Goal: Information Seeking & Learning: Understand process/instructions

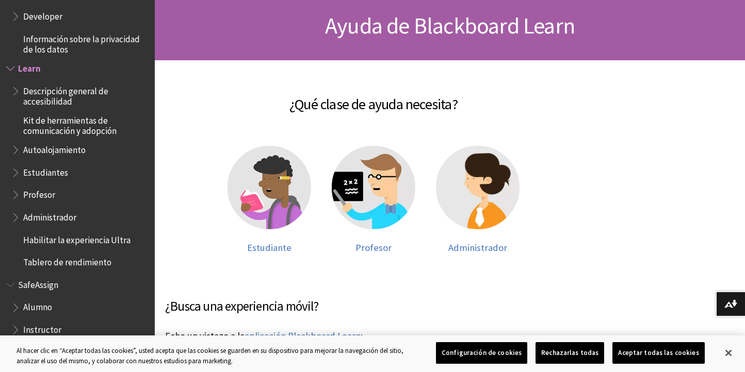
scroll to position [103, 0]
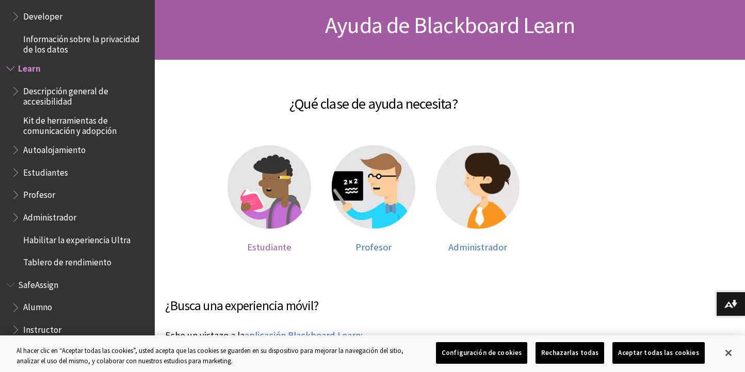
click at [269, 246] on span "Estudiante" at bounding box center [269, 247] width 44 height 12
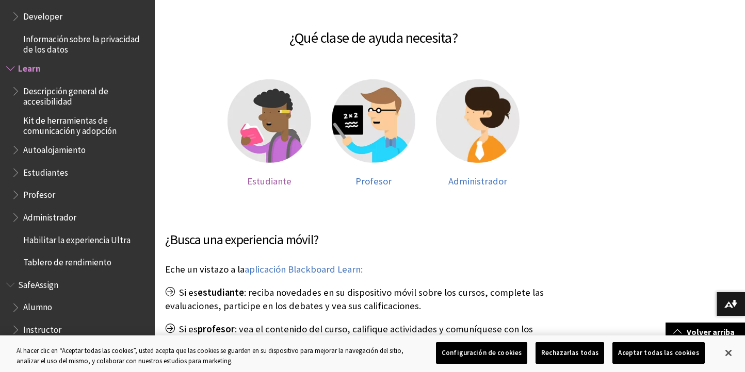
scroll to position [184, 0]
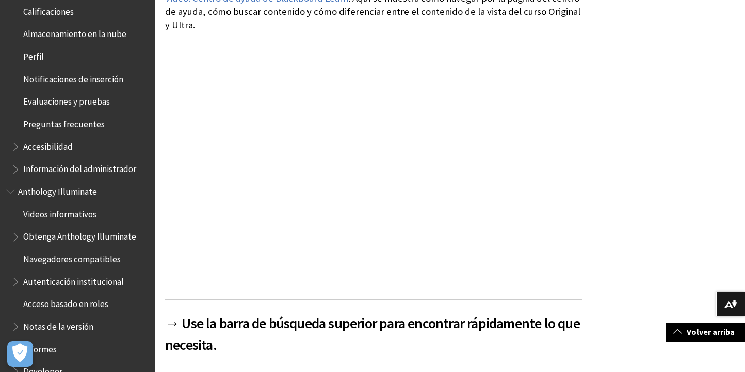
scroll to position [376, 0]
click at [46, 146] on span "Accesibilidad" at bounding box center [48, 144] width 50 height 14
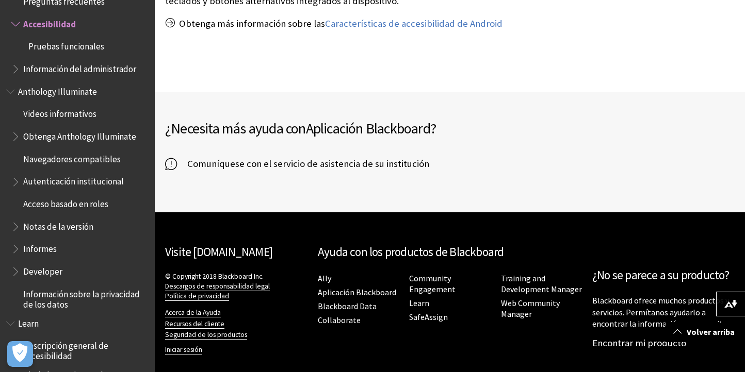
scroll to position [740, 0]
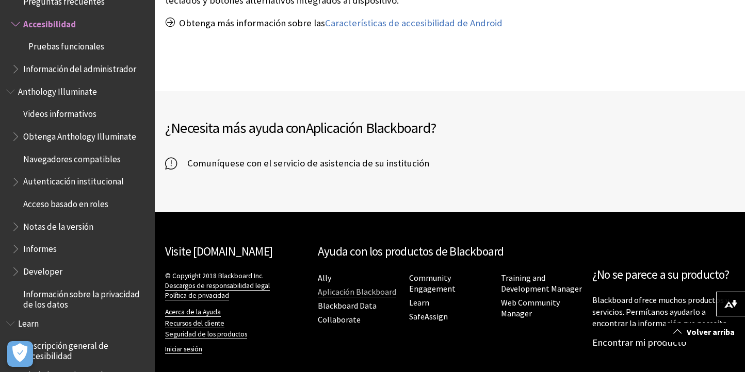
click at [344, 287] on link "Aplicación Blackboard" at bounding box center [357, 292] width 78 height 11
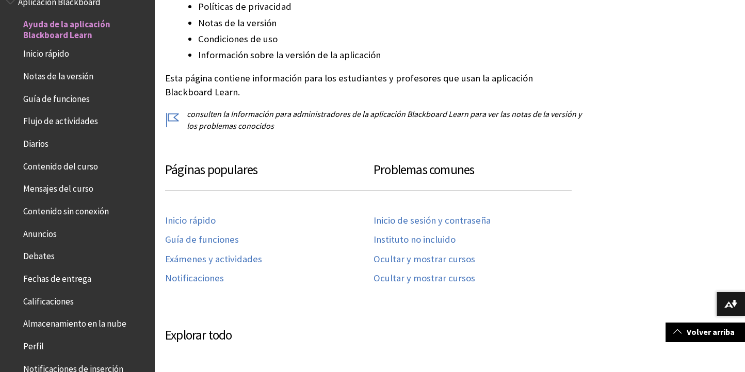
scroll to position [380, 0]
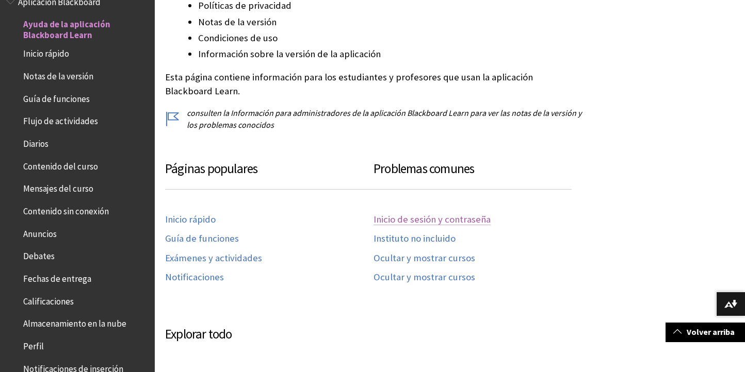
click at [411, 216] on link "Inicio de sesión y contraseña" at bounding box center [431, 220] width 117 height 12
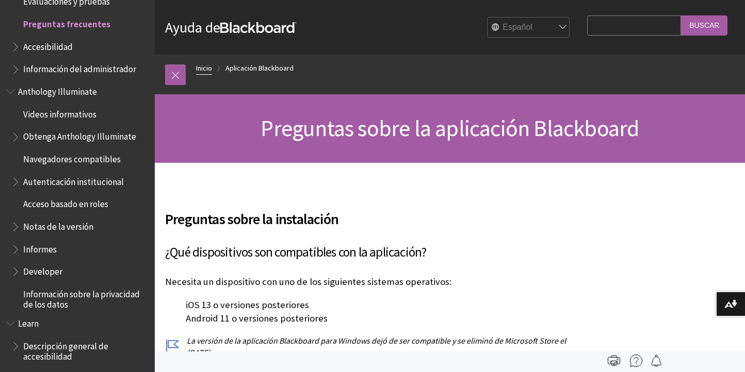
click at [206, 68] on link "Inicio" at bounding box center [204, 68] width 16 height 13
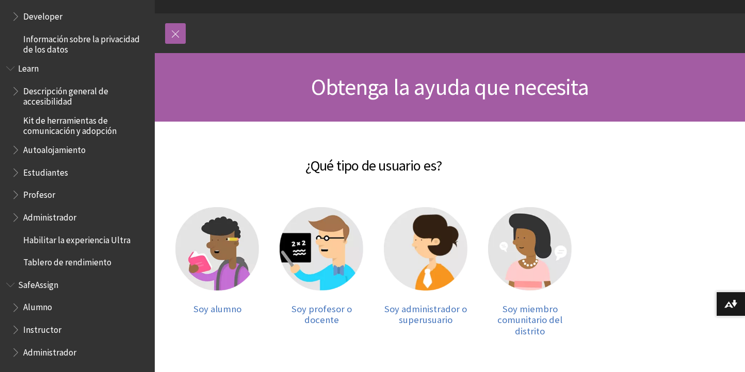
scroll to position [42, 0]
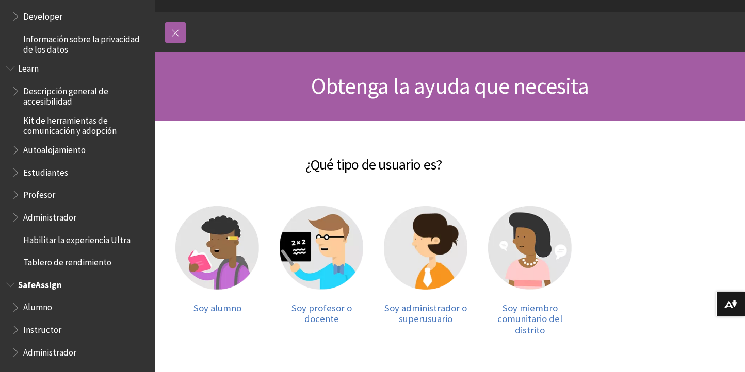
click at [29, 307] on span "Alumno" at bounding box center [37, 306] width 29 height 14
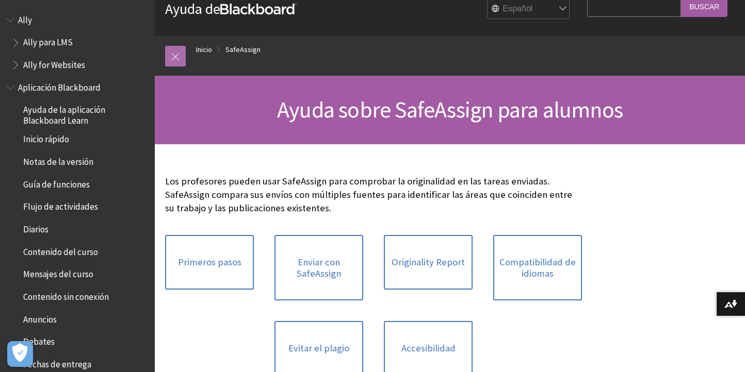
click at [171, 58] on link at bounding box center [175, 56] width 21 height 21
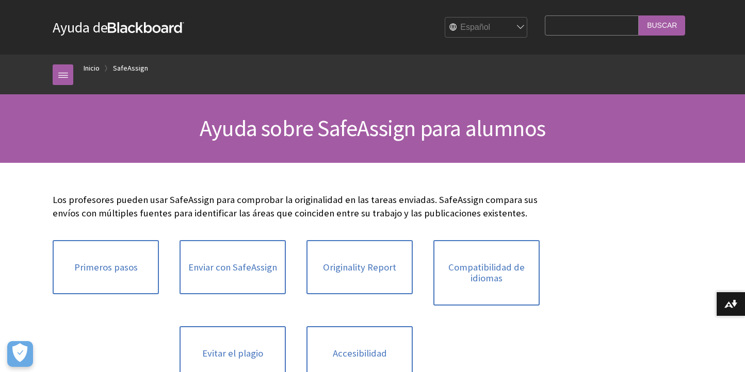
click at [551, 23] on input "Search Query" at bounding box center [592, 25] width 94 height 20
type input "como ingresar a mi blacboard"
click at [650, 26] on input "Buscar" at bounding box center [661, 25] width 46 height 20
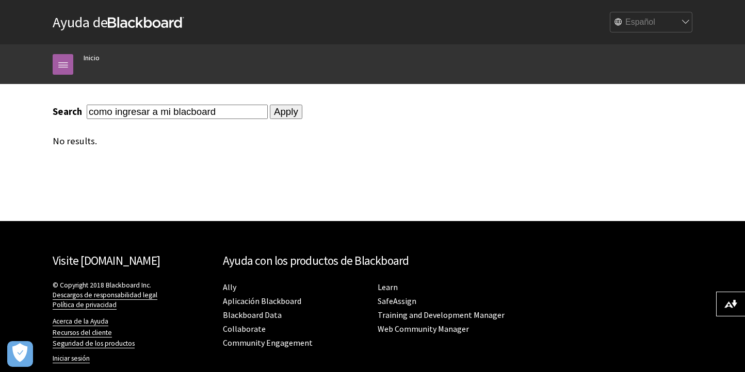
scroll to position [19, 0]
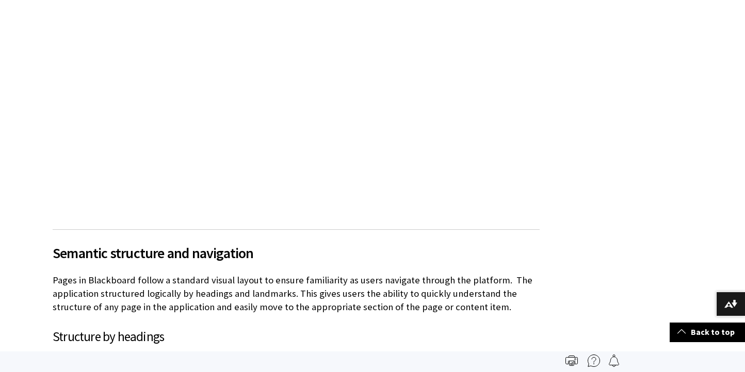
scroll to position [745, 0]
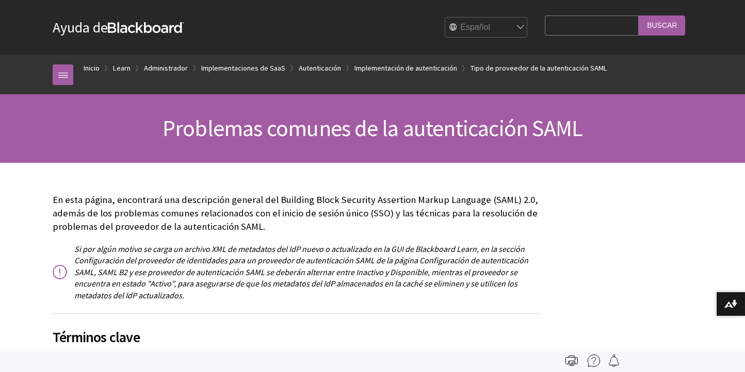
scroll to position [1340, 0]
